Goal: Task Accomplishment & Management: Use online tool/utility

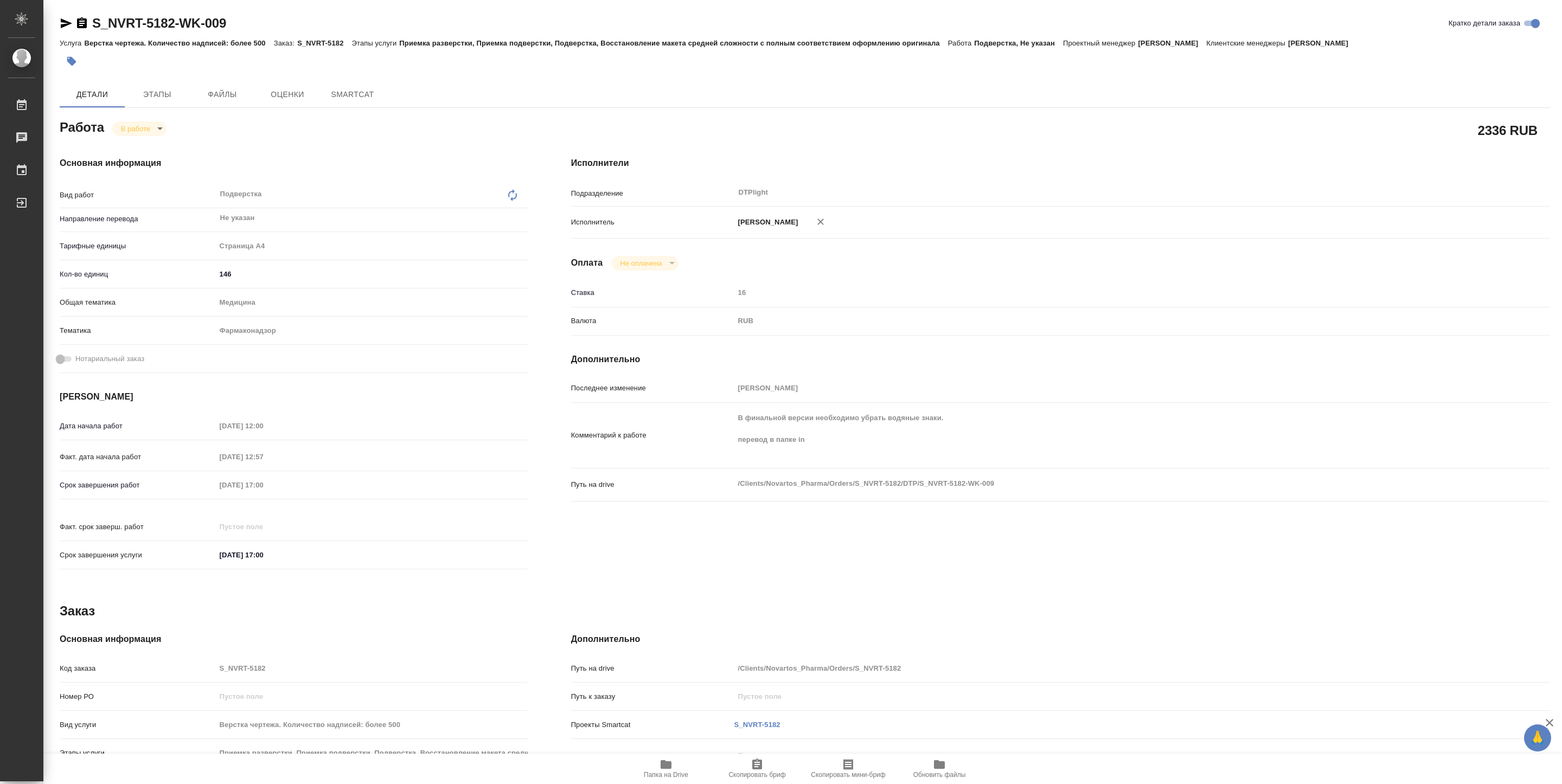
type textarea "x"
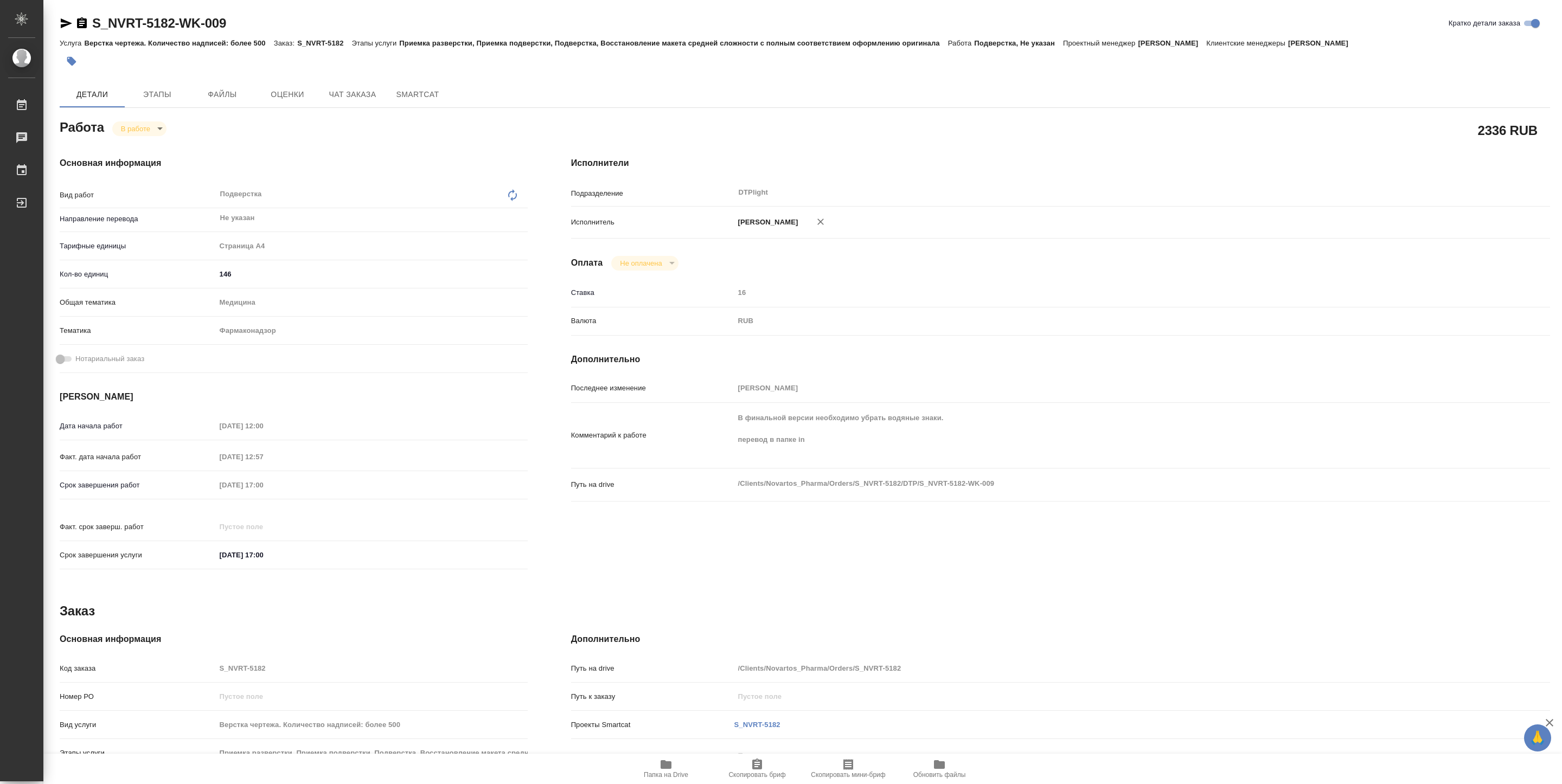
type textarea "x"
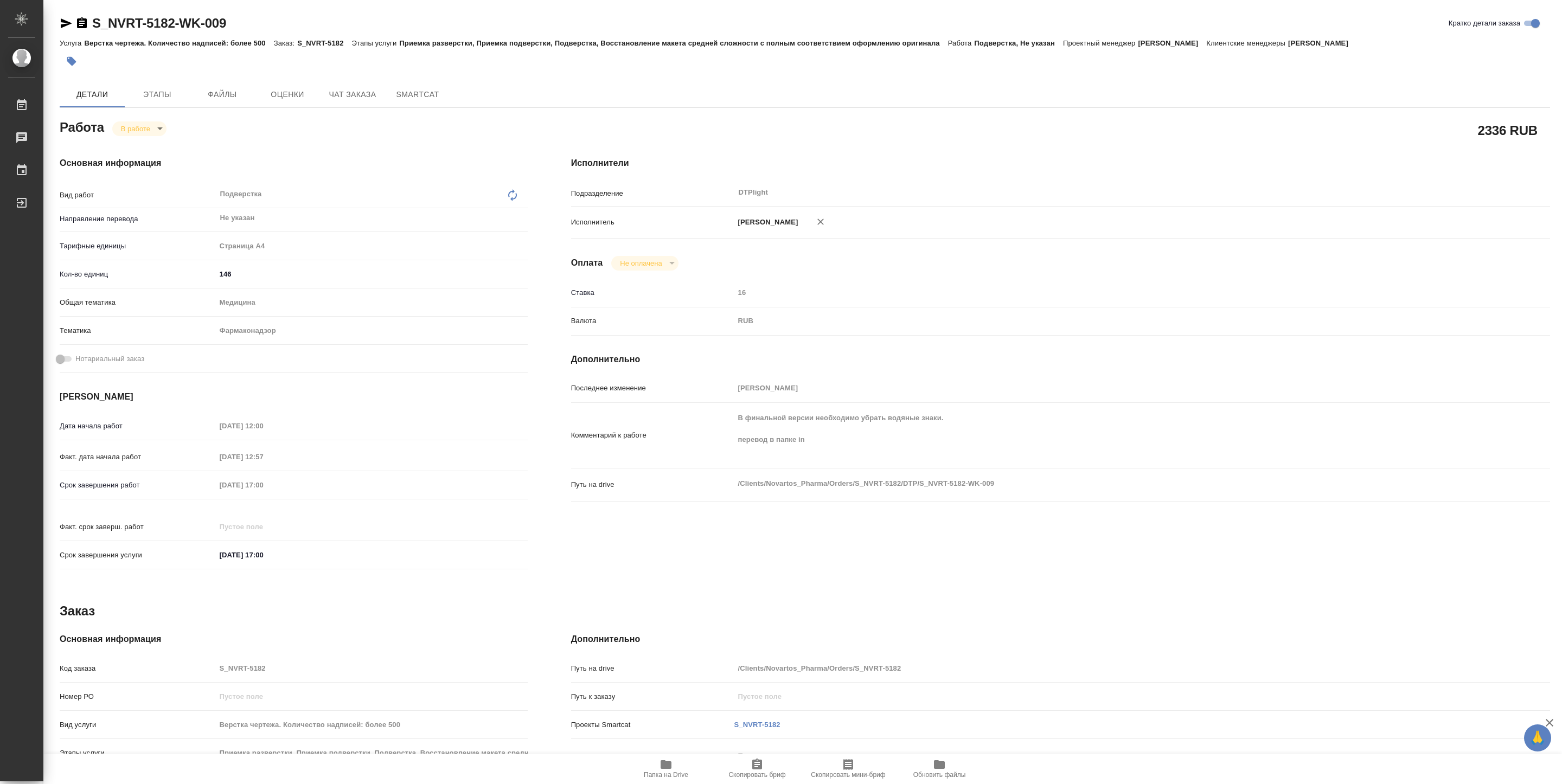
type textarea "x"
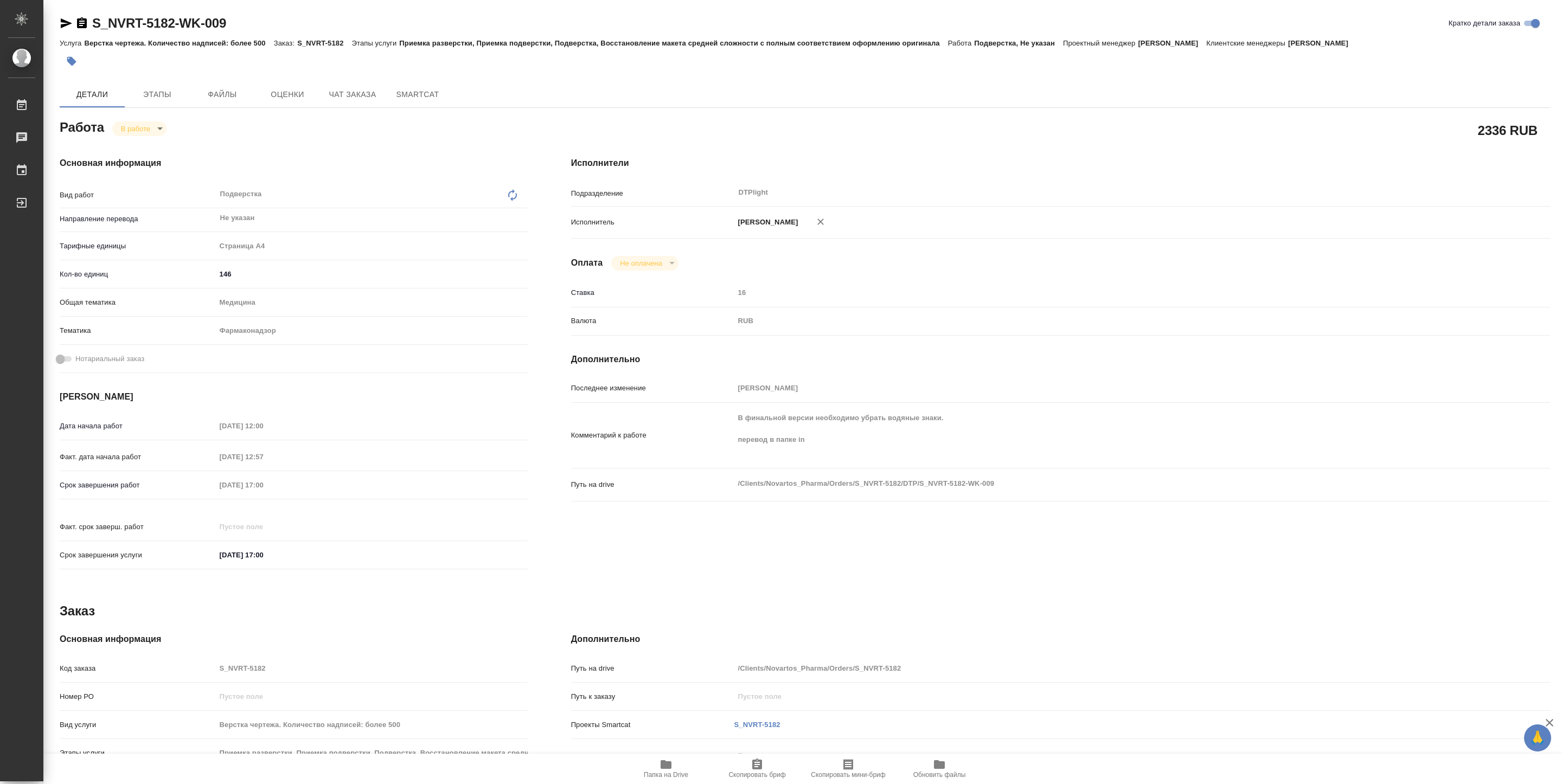
type textarea "x"
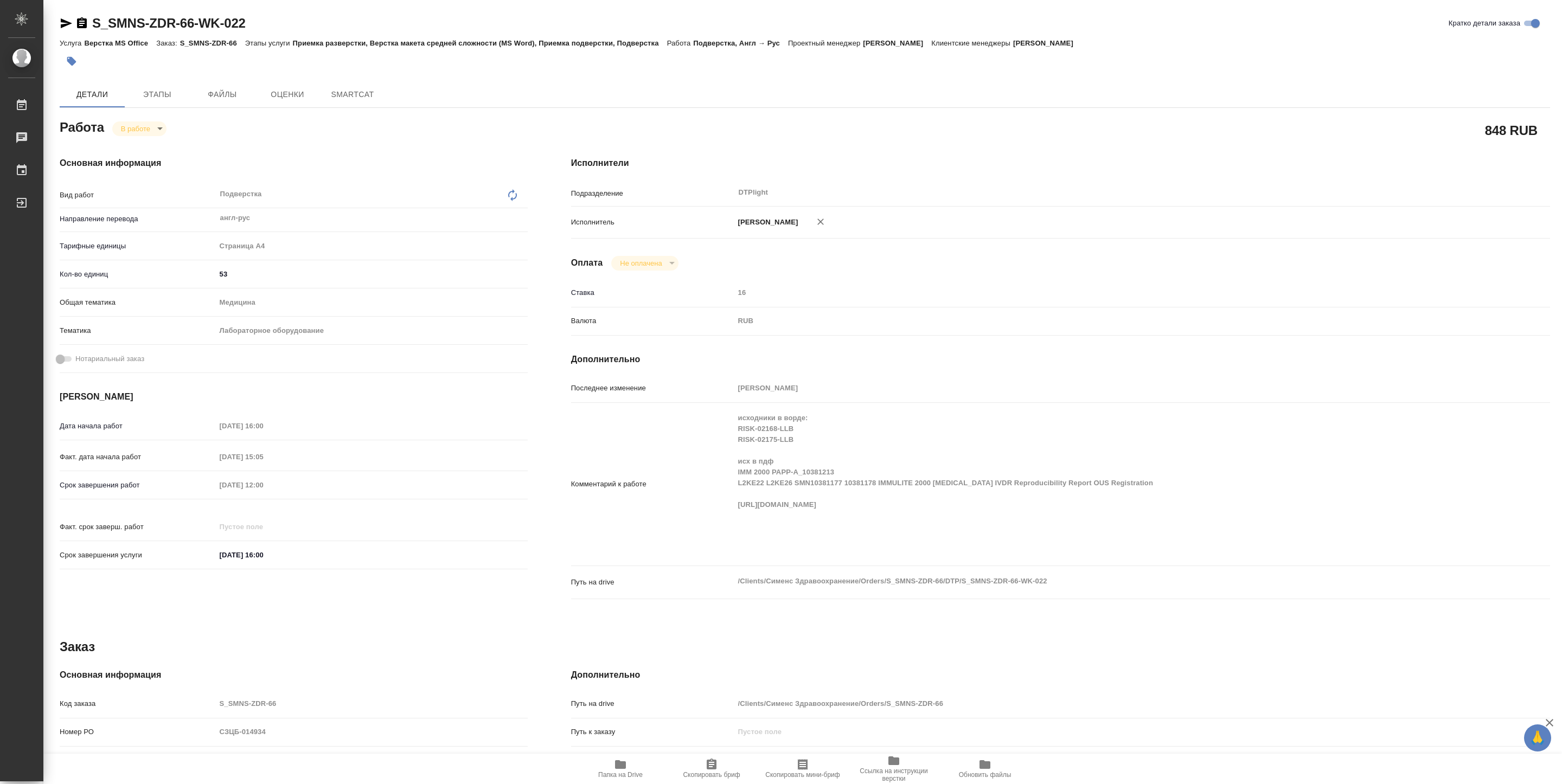
type textarea "x"
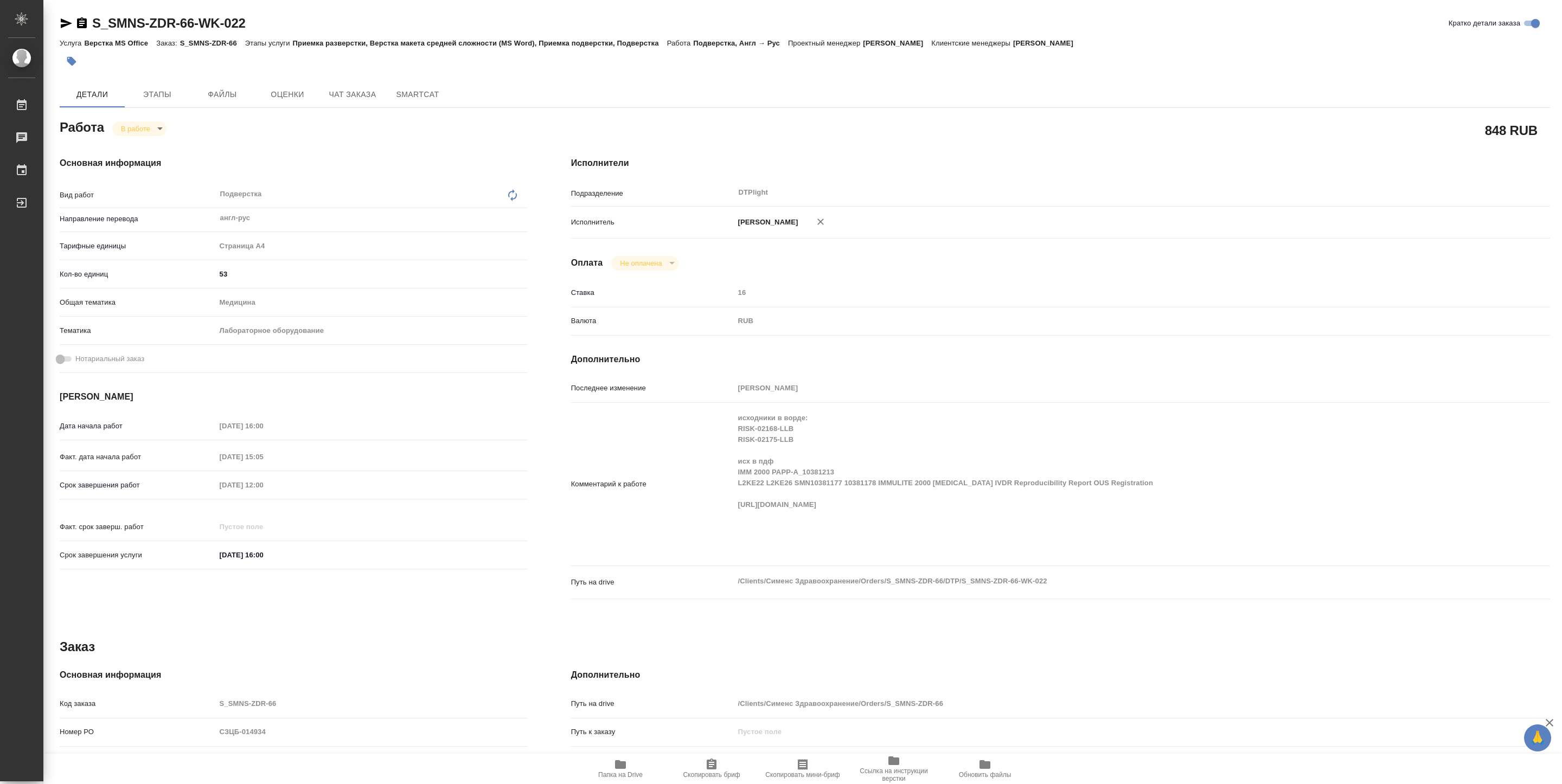
type textarea "x"
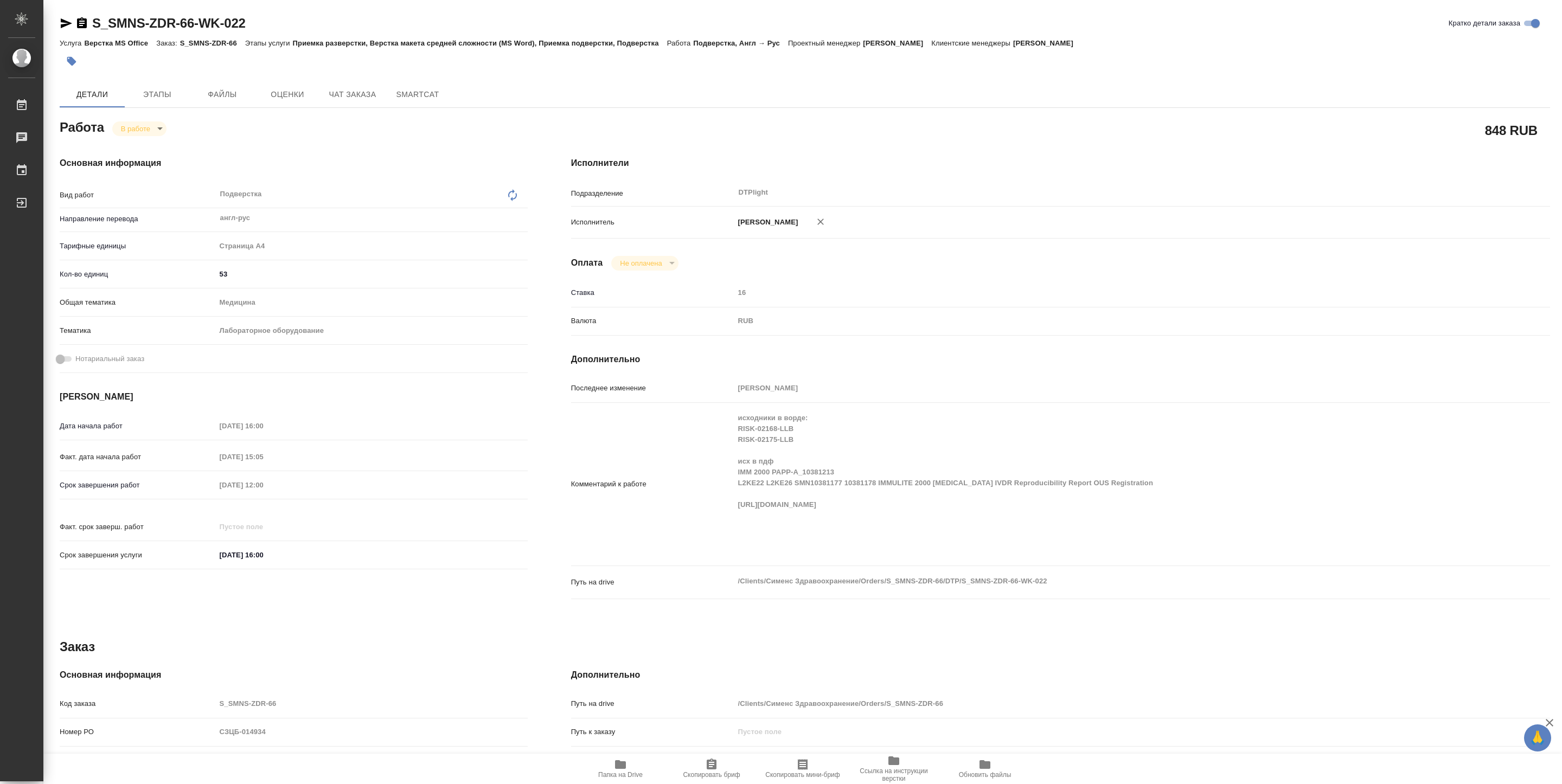
type textarea "x"
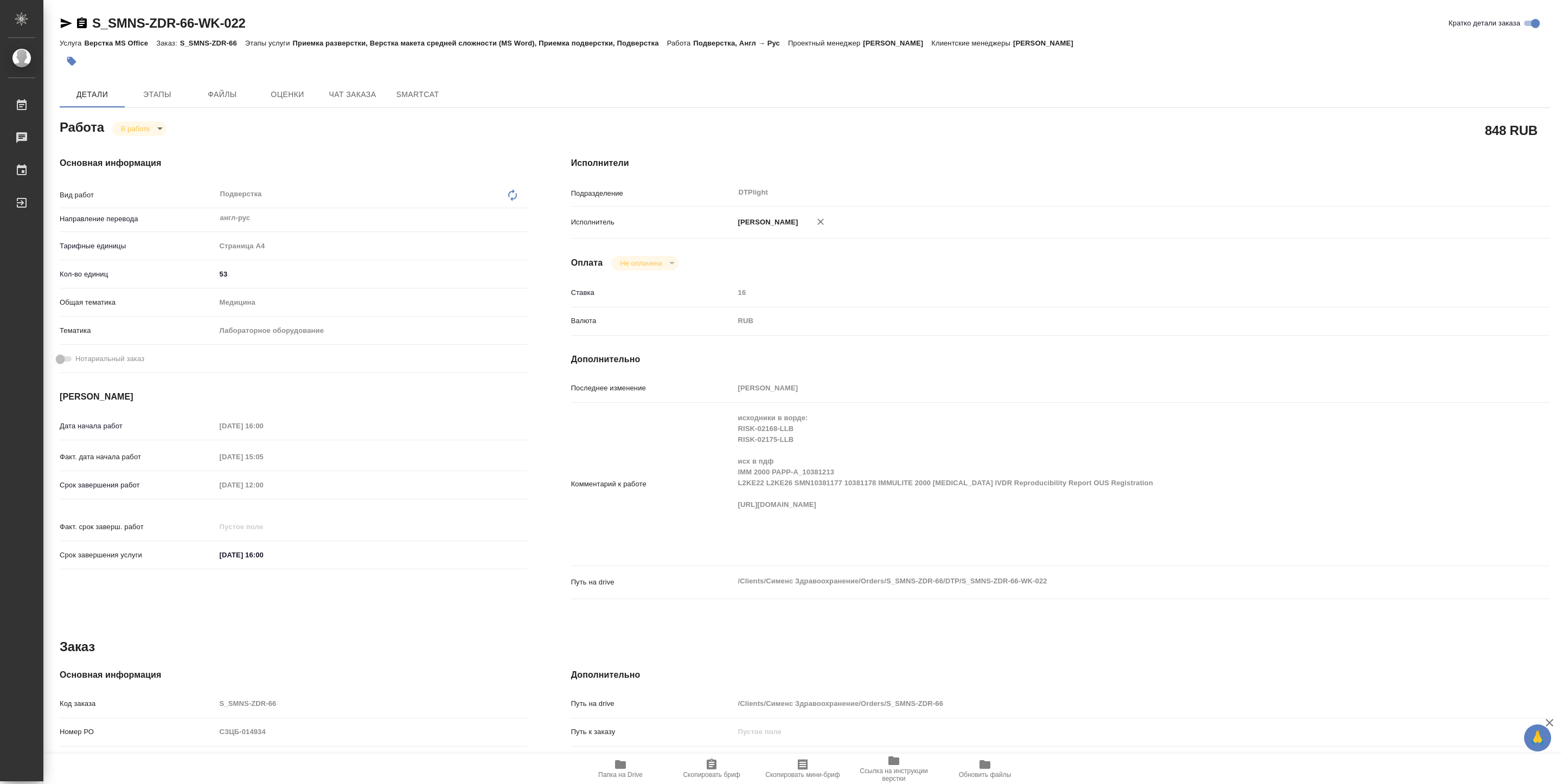
type textarea "x"
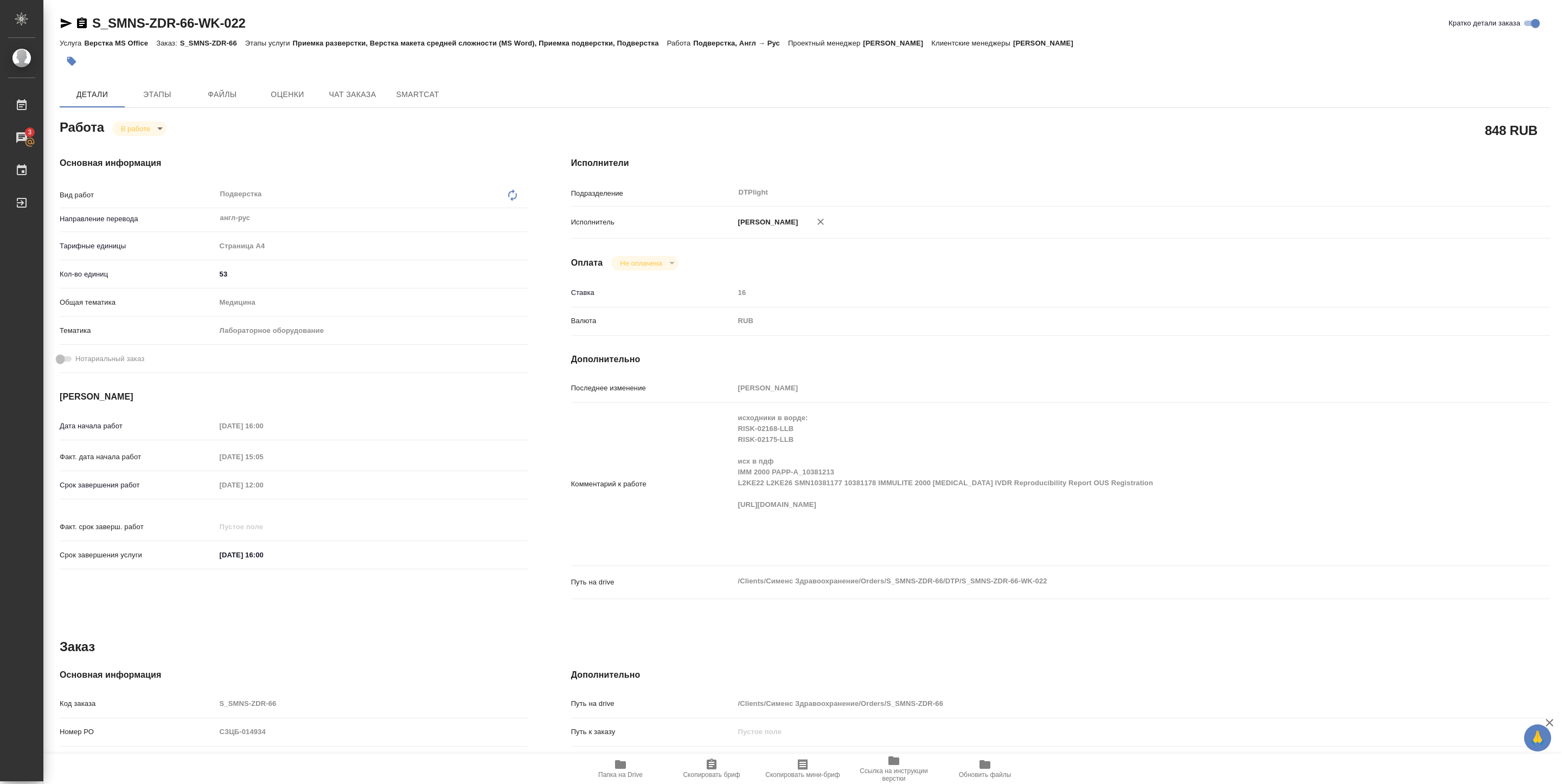
click at [64, 23] on icon "button" at bounding box center [66, 23] width 13 height 13
